Goal: Task Accomplishment & Management: Complete application form

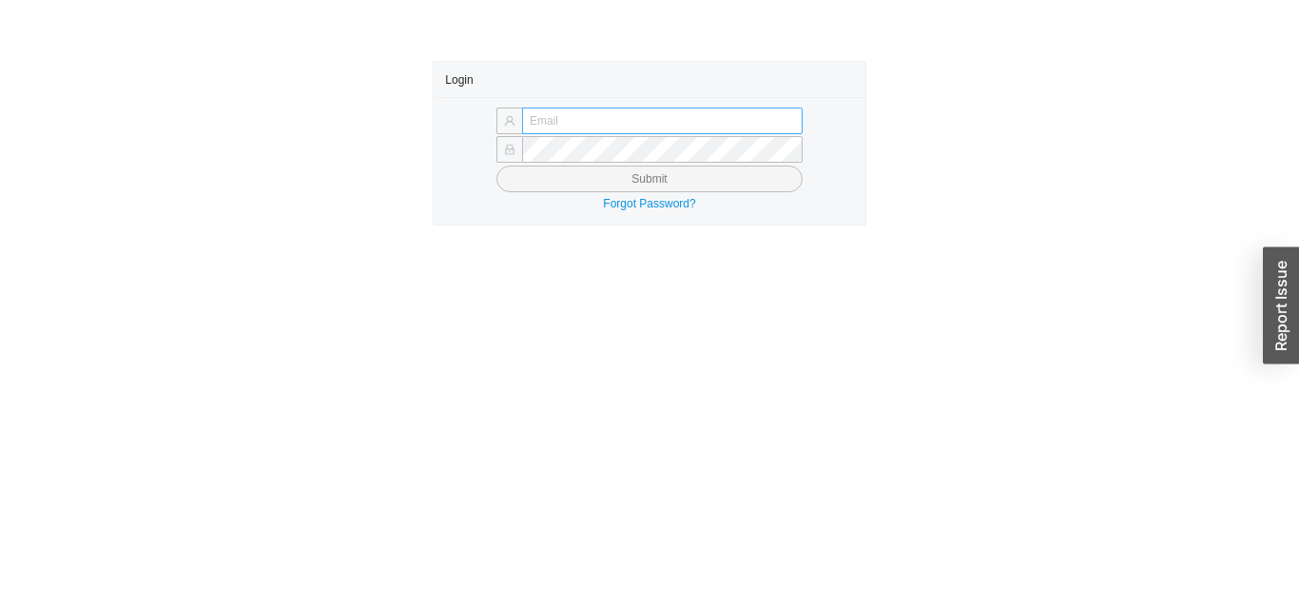
click at [727, 115] on input "text" at bounding box center [662, 120] width 281 height 27
type input "[EMAIL_ADDRESS][DOMAIN_NAME]"
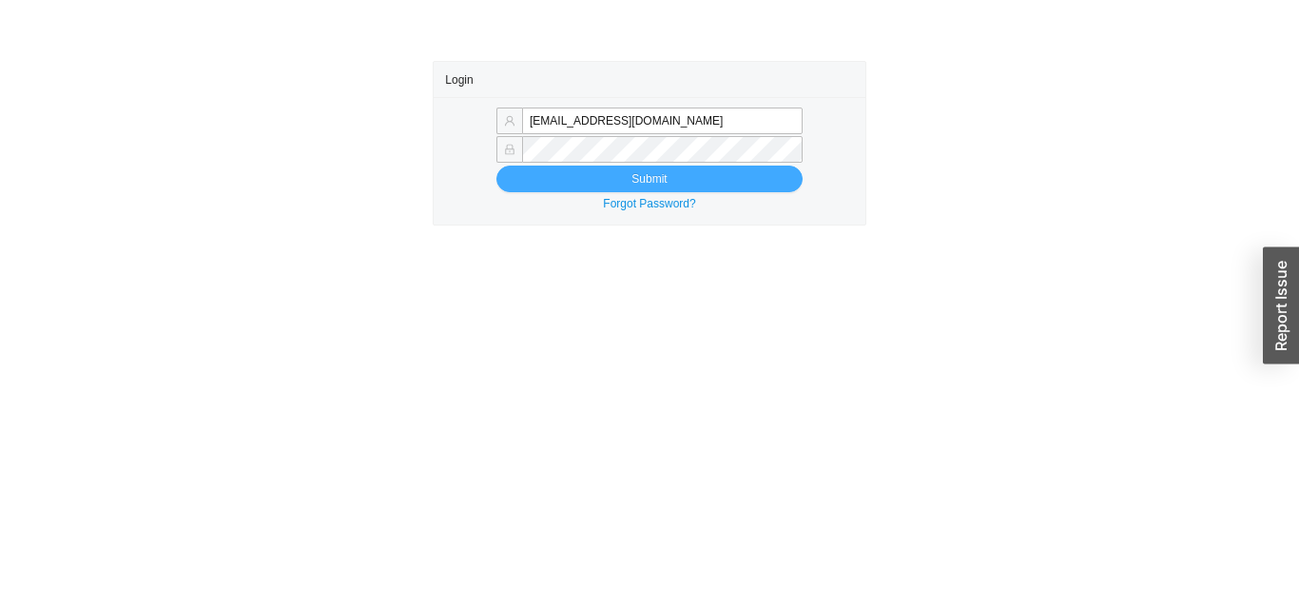
click at [633, 168] on button "Submit" at bounding box center [649, 178] width 306 height 27
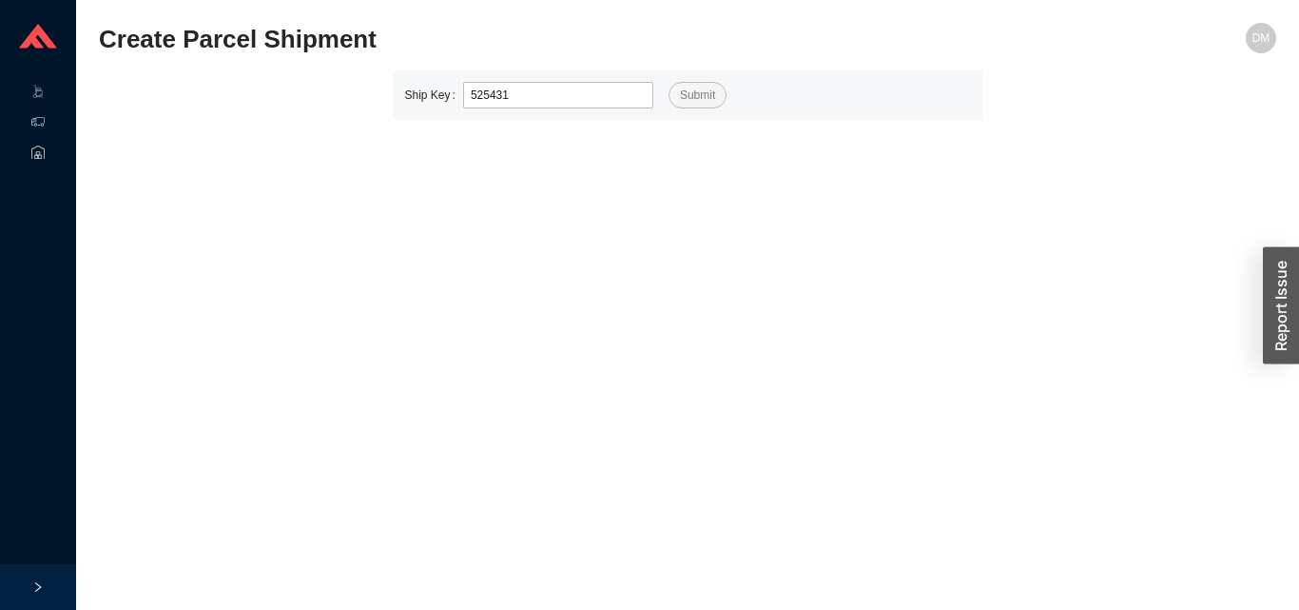
type input "525431"
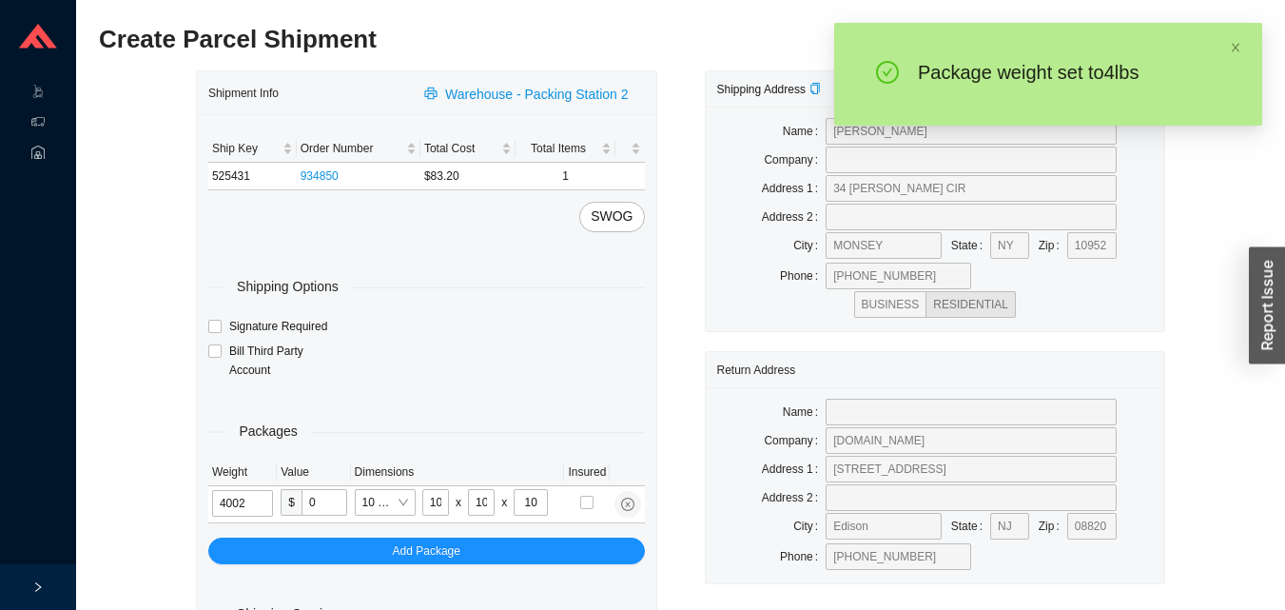
type input "4"
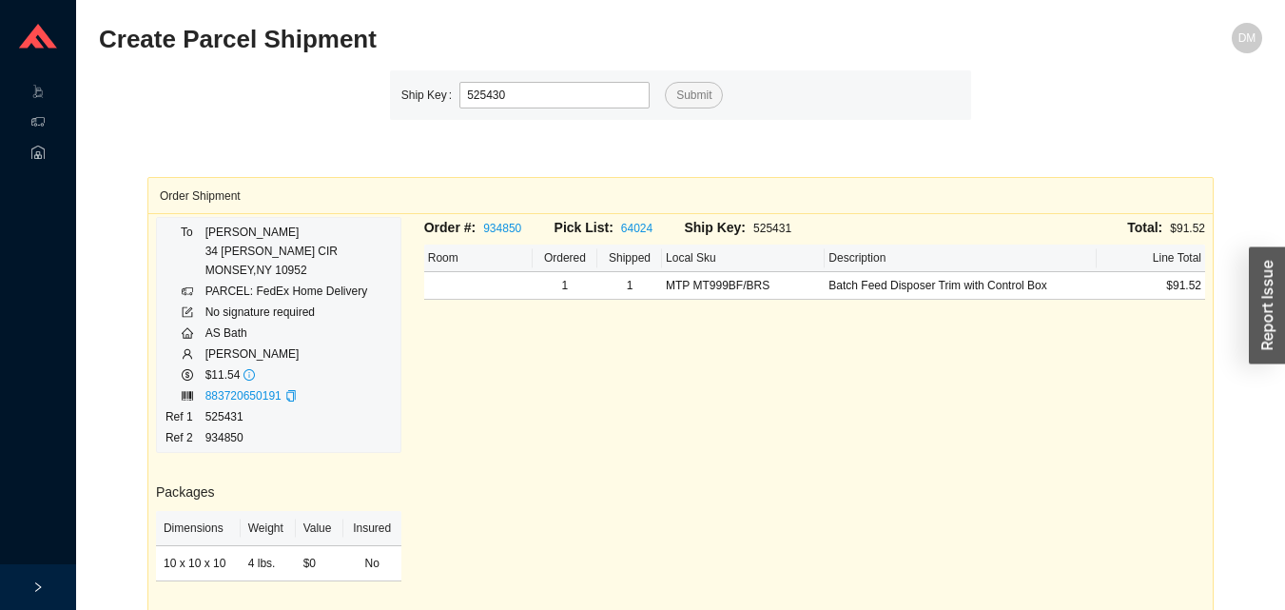
type input "525430"
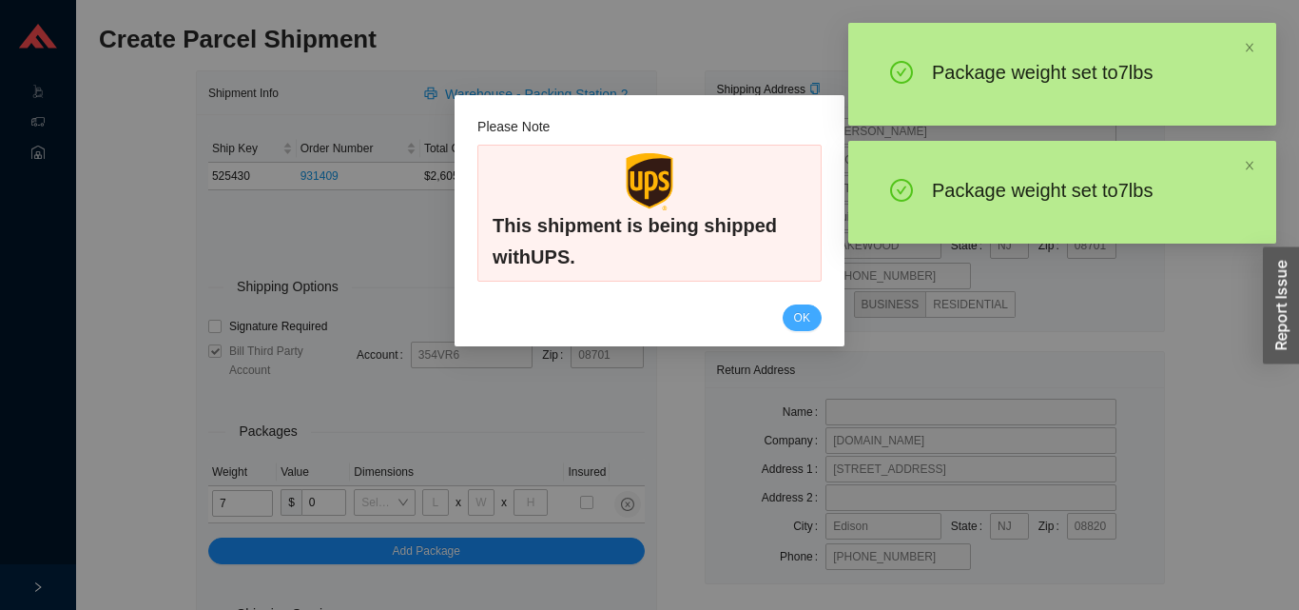
type input "18"
type input "12"
type input "6"
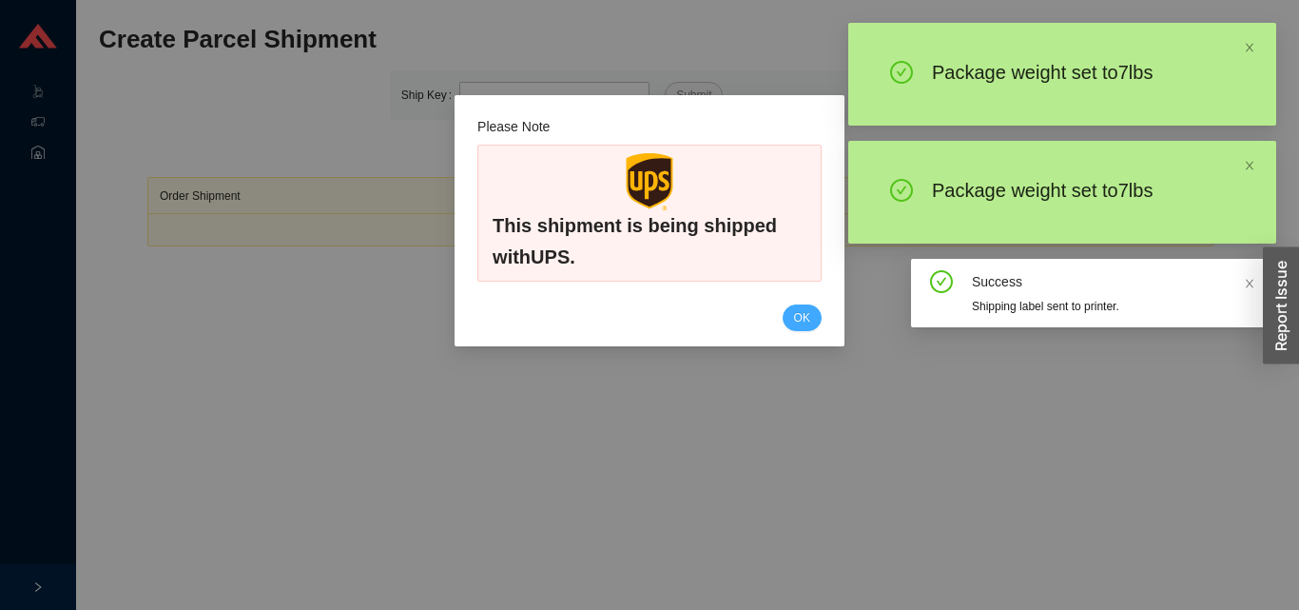
click at [794, 315] on span "OK" at bounding box center [802, 317] width 16 height 19
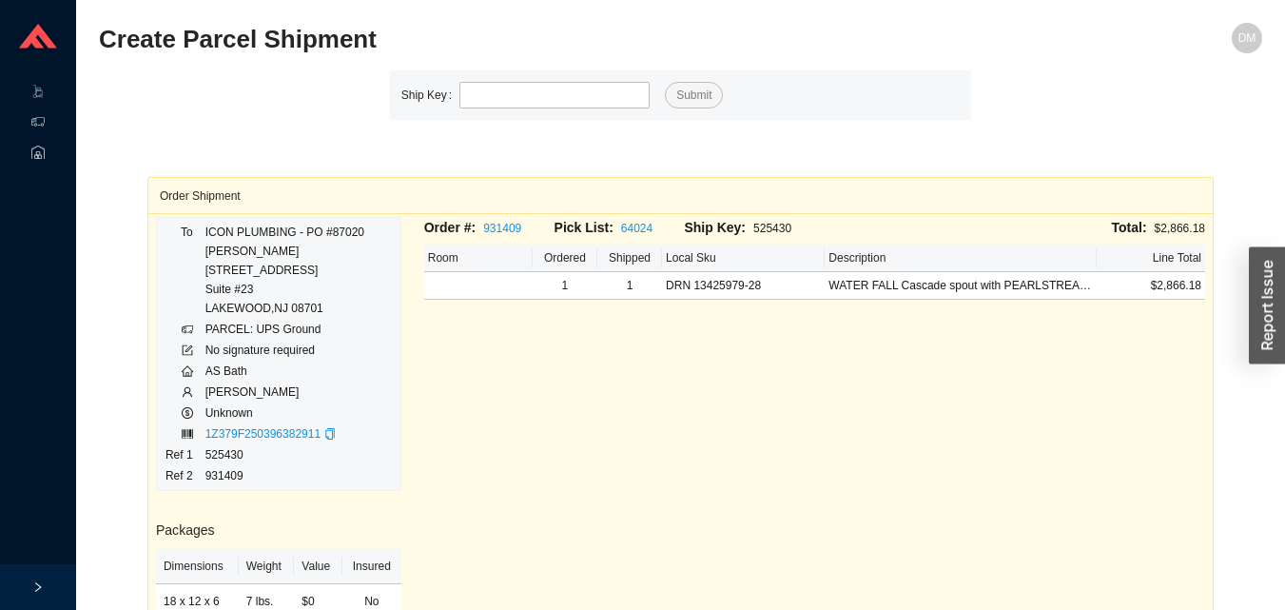
type input "525427"
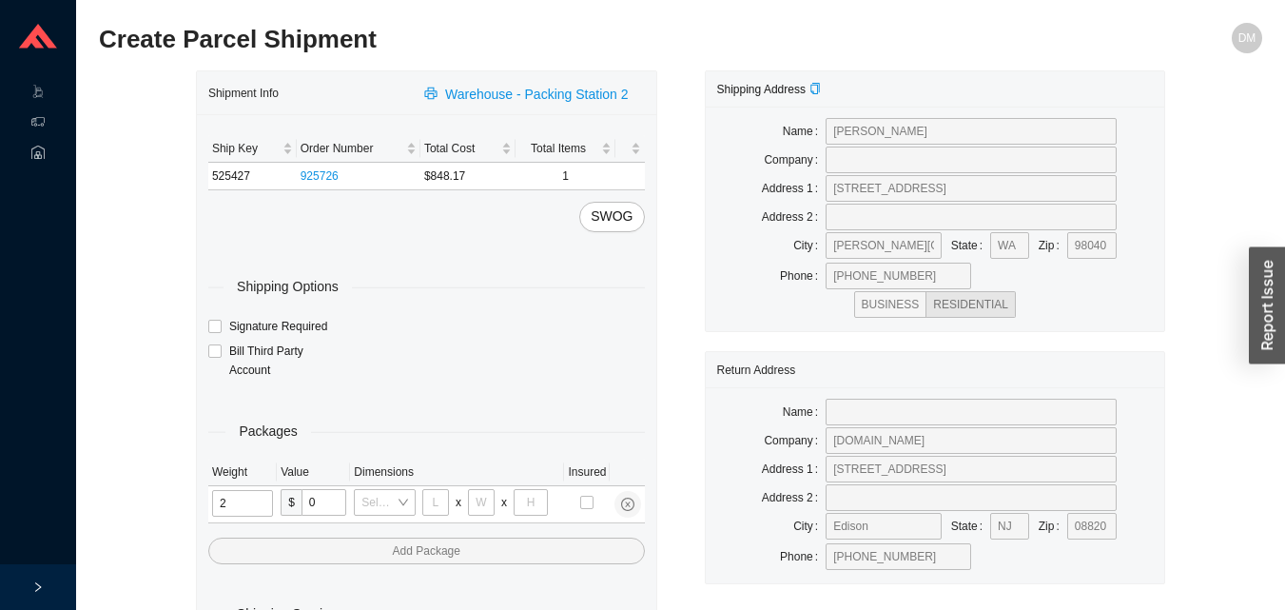
type input "24"
type input "28"
type input "19"
type input "6"
click at [256, 501] on input "tel" at bounding box center [242, 503] width 61 height 27
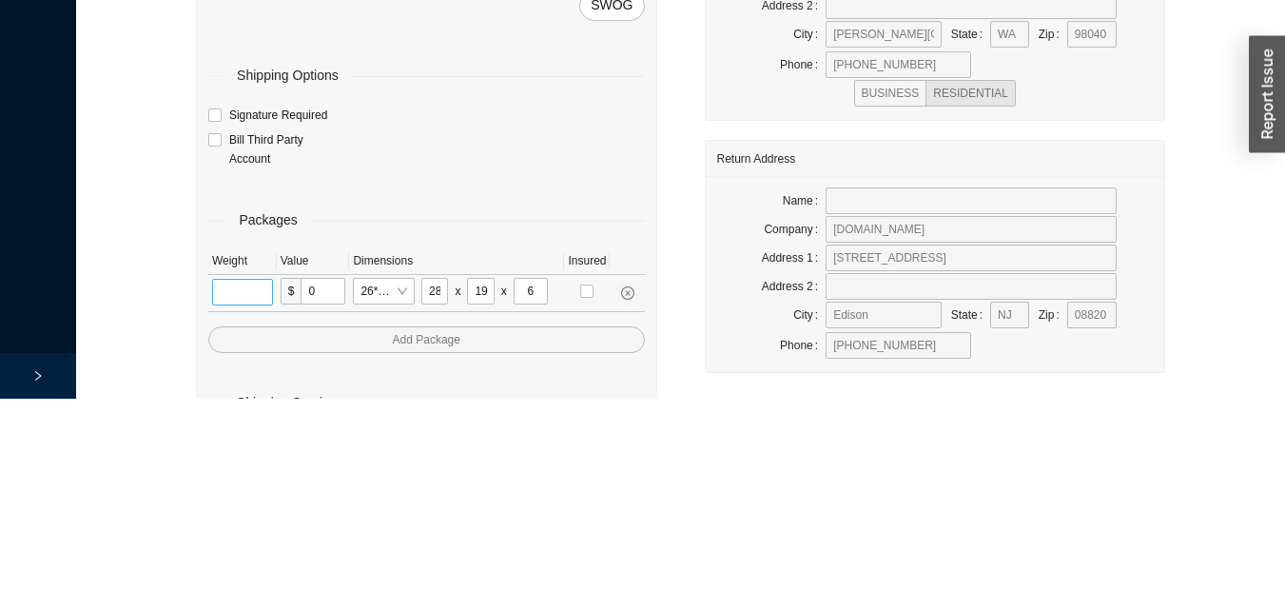
scroll to position [64, 0]
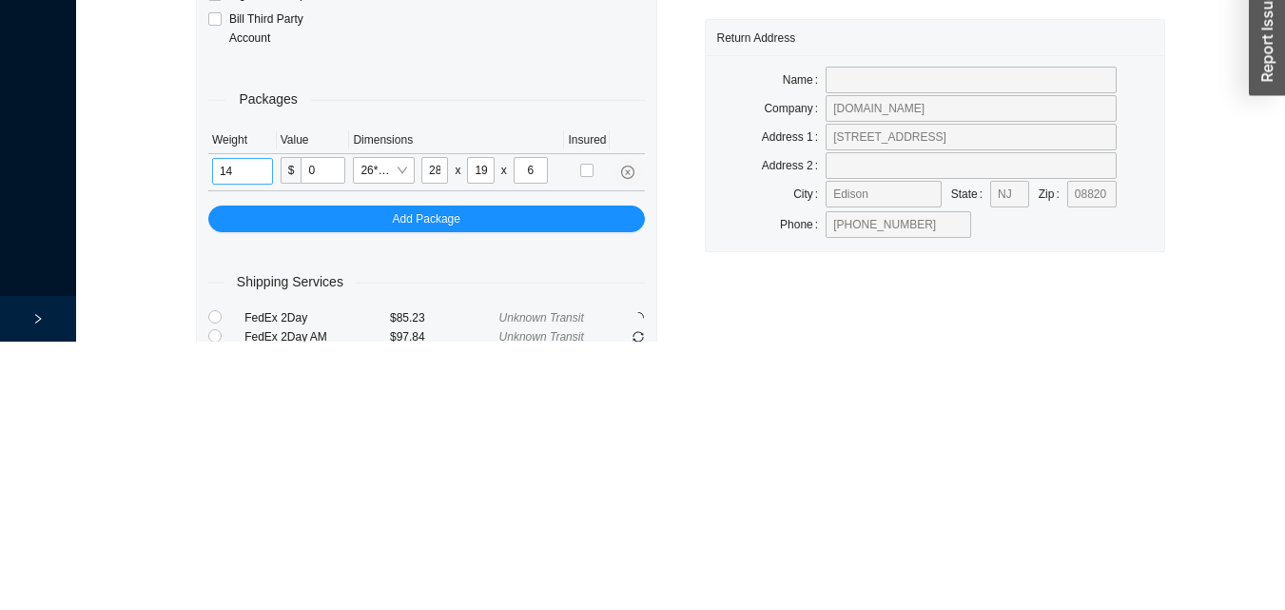
type input "14"
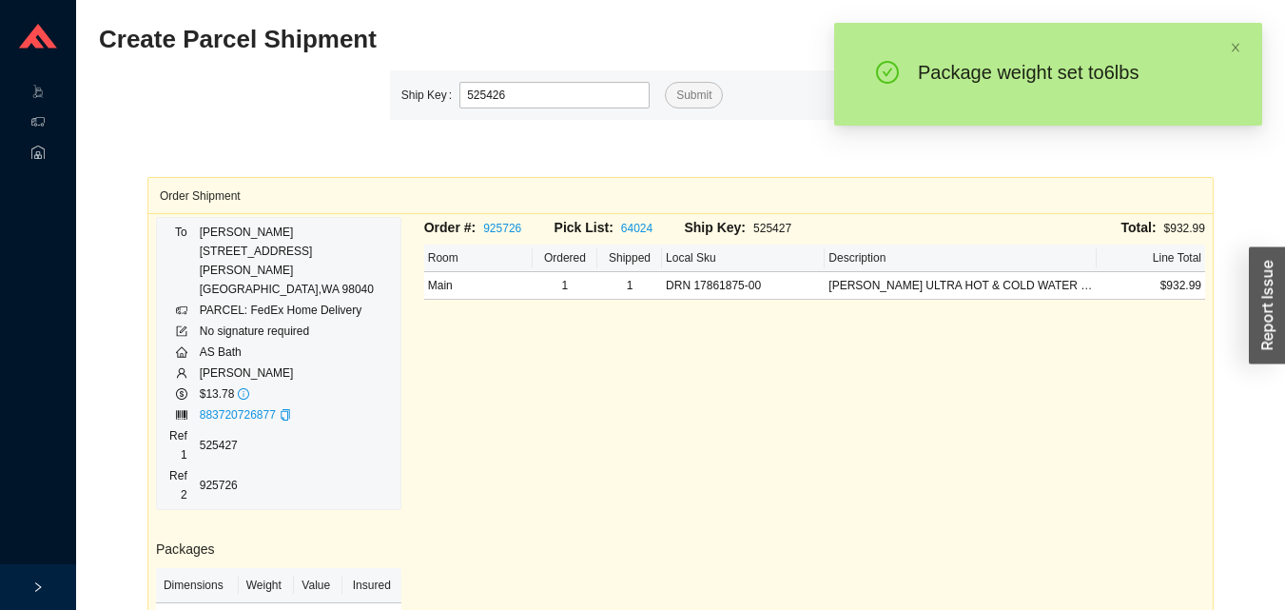
type input "525426"
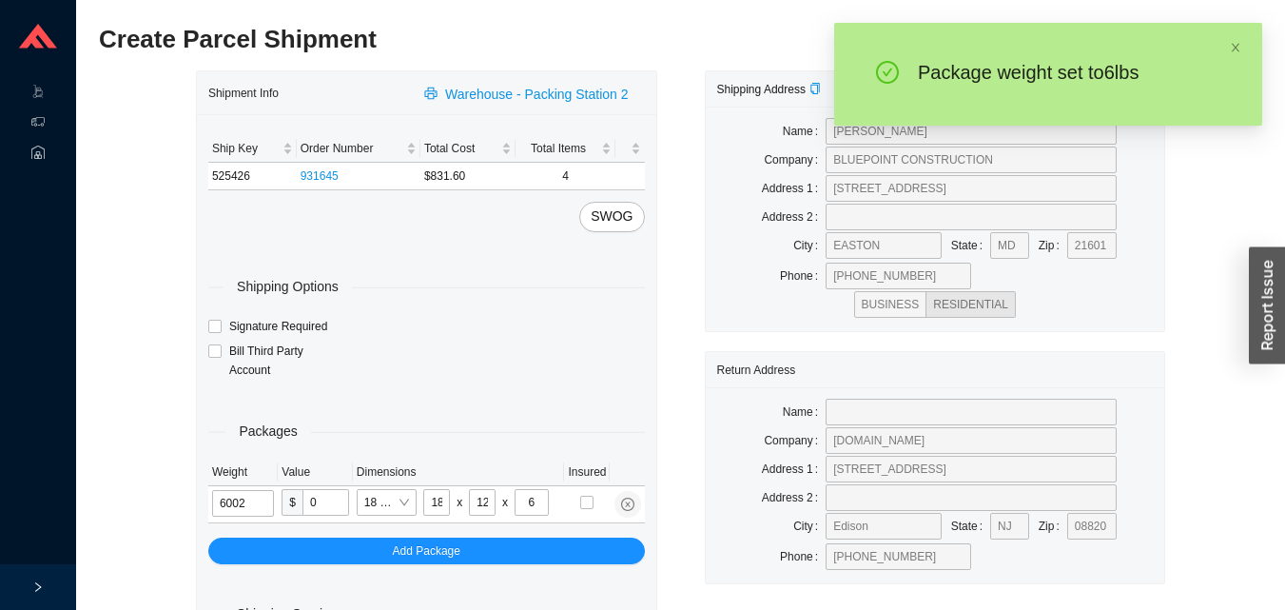
type input "6"
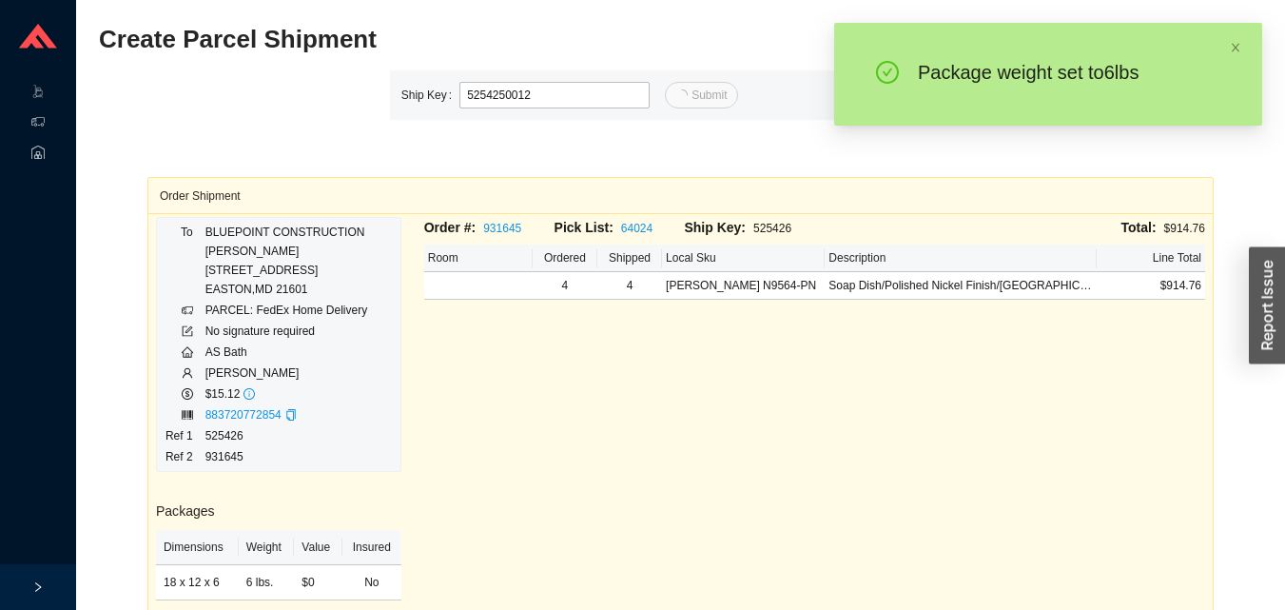
type input "12"
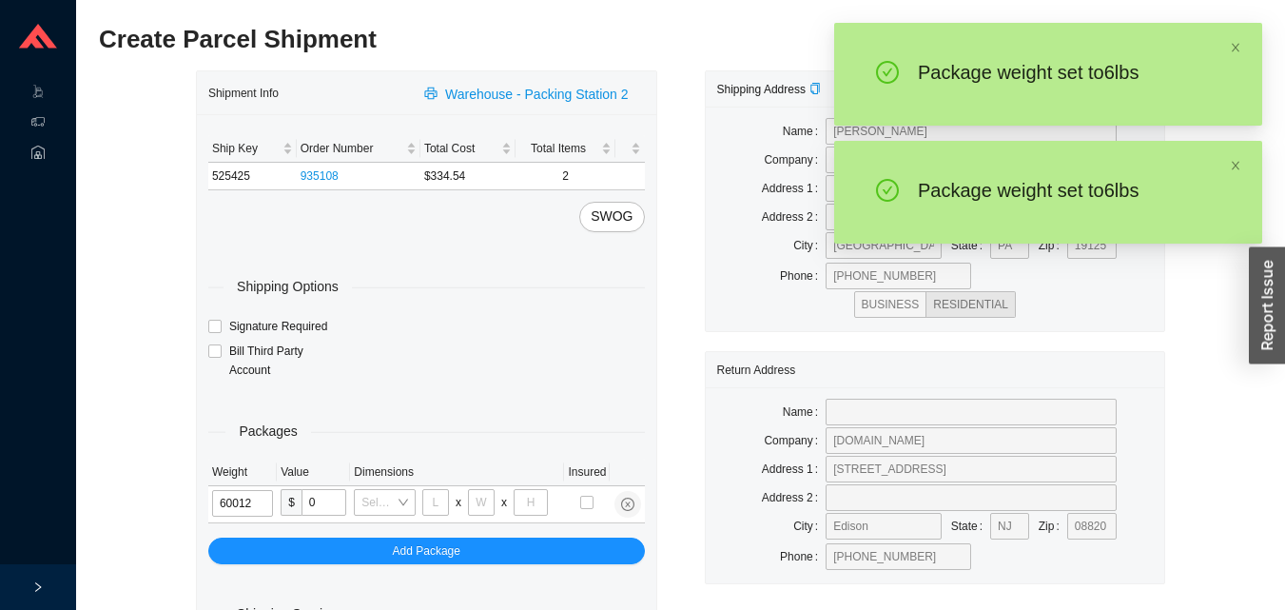
type input "6"
type input "18"
type input "12"
type input "6"
